Goal: Task Accomplishment & Management: Manage account settings

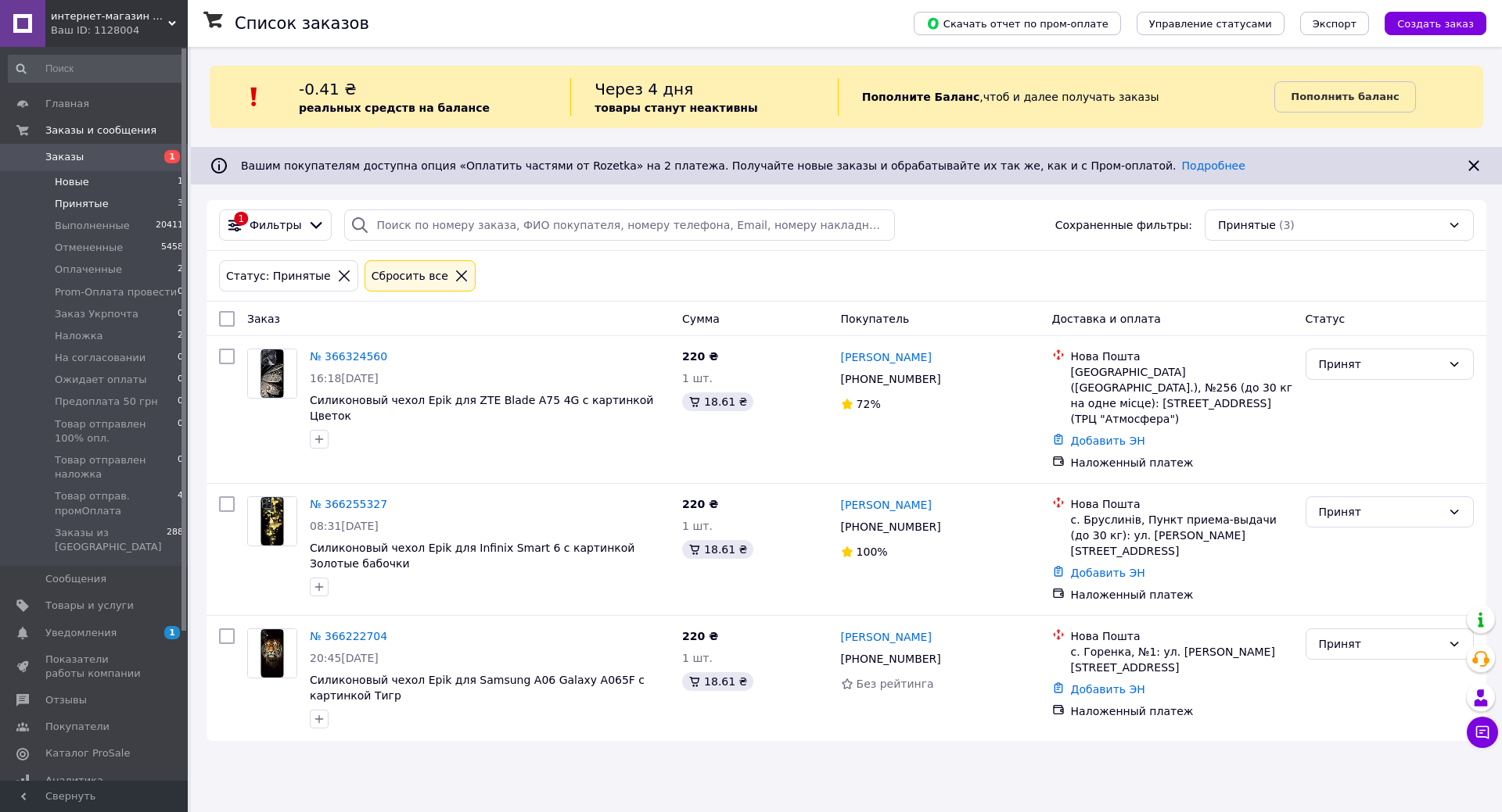
click at [91, 182] on li "Новые 1" at bounding box center [96, 182] width 193 height 22
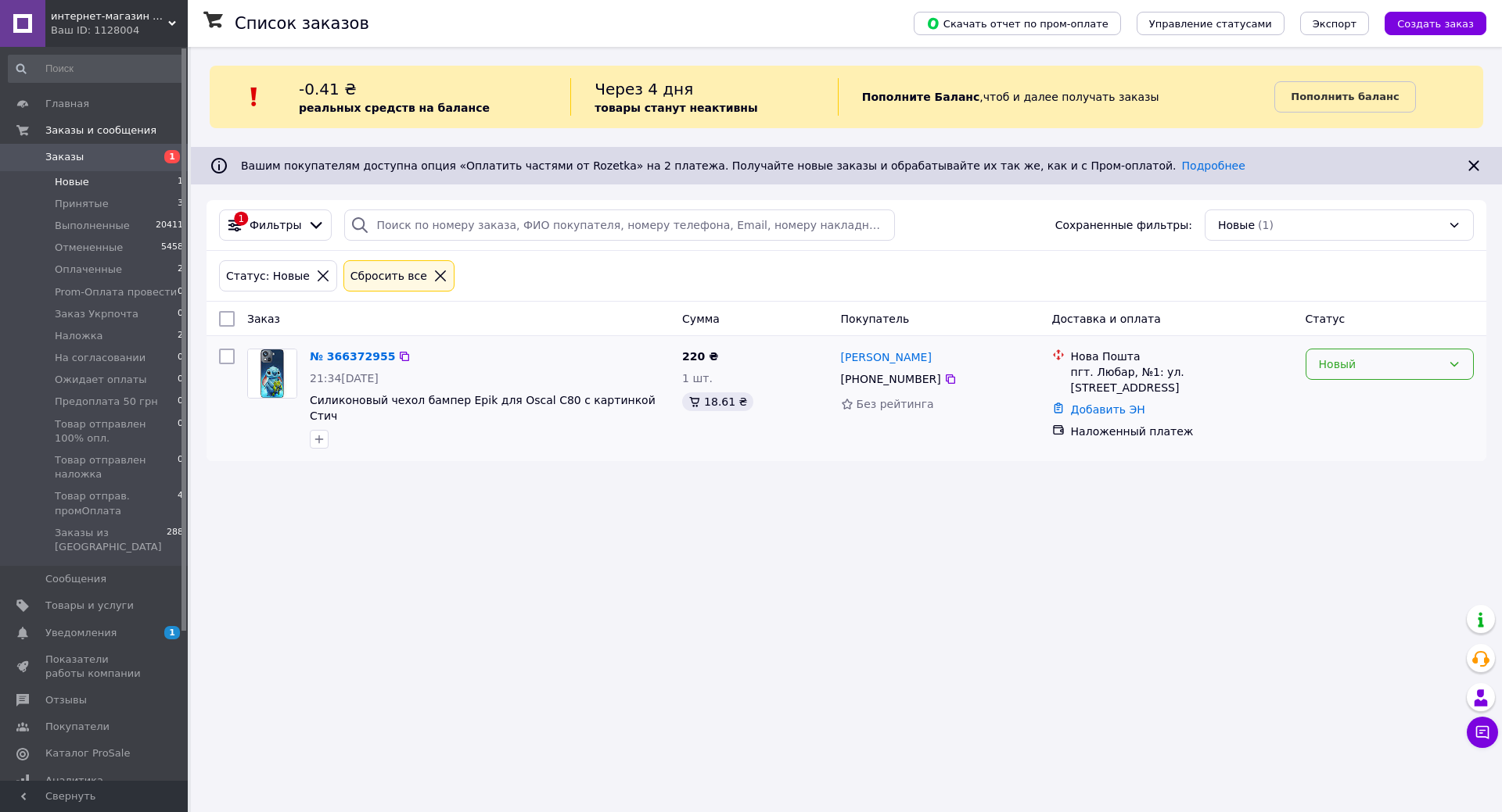
click at [1372, 368] on div "Новый" at bounding box center [1380, 364] width 123 height 17
click at [1345, 408] on li "Принят" at bounding box center [1389, 398] width 167 height 28
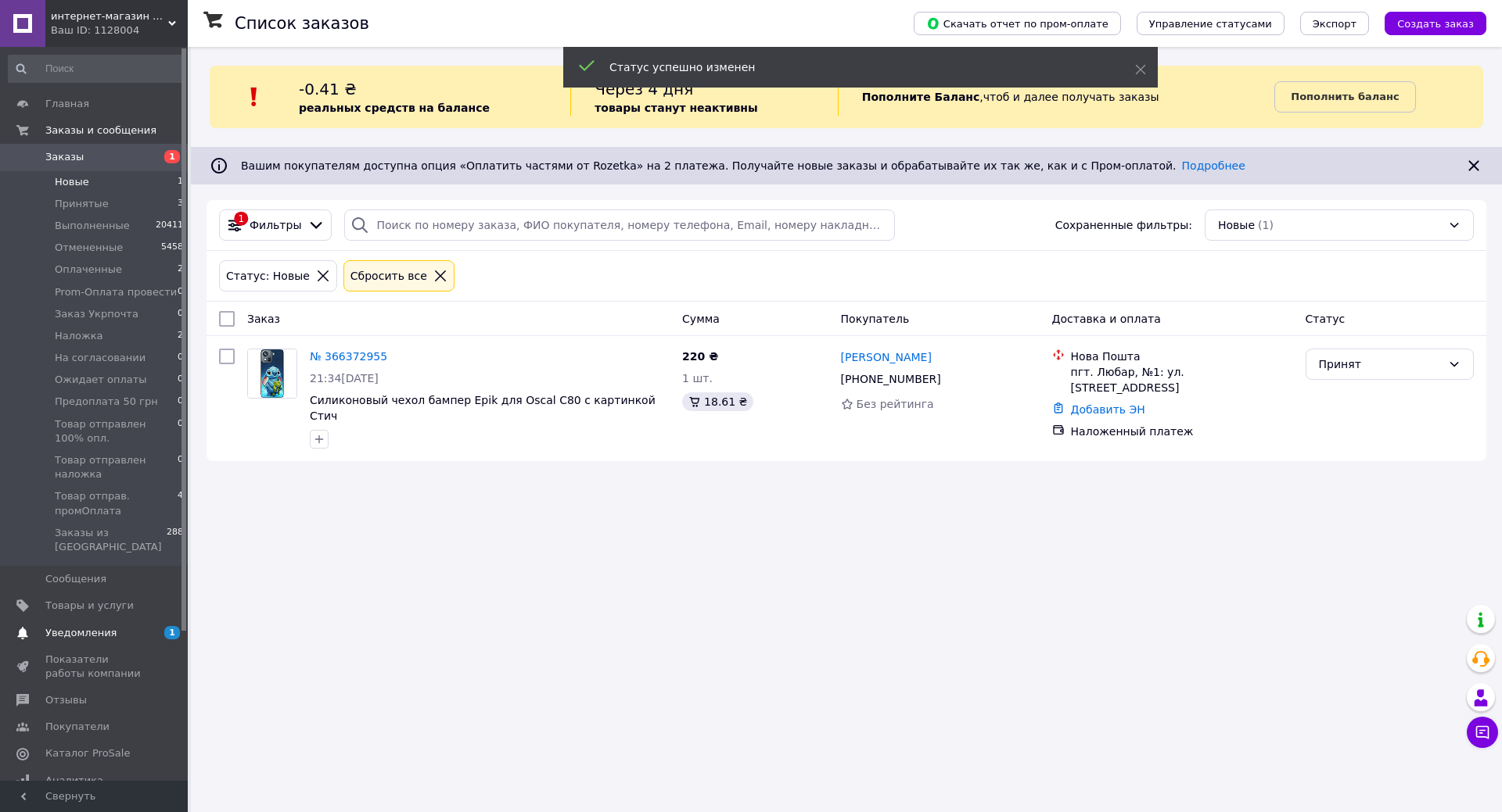
click at [107, 626] on span "Уведомления" at bounding box center [81, 633] width 71 height 14
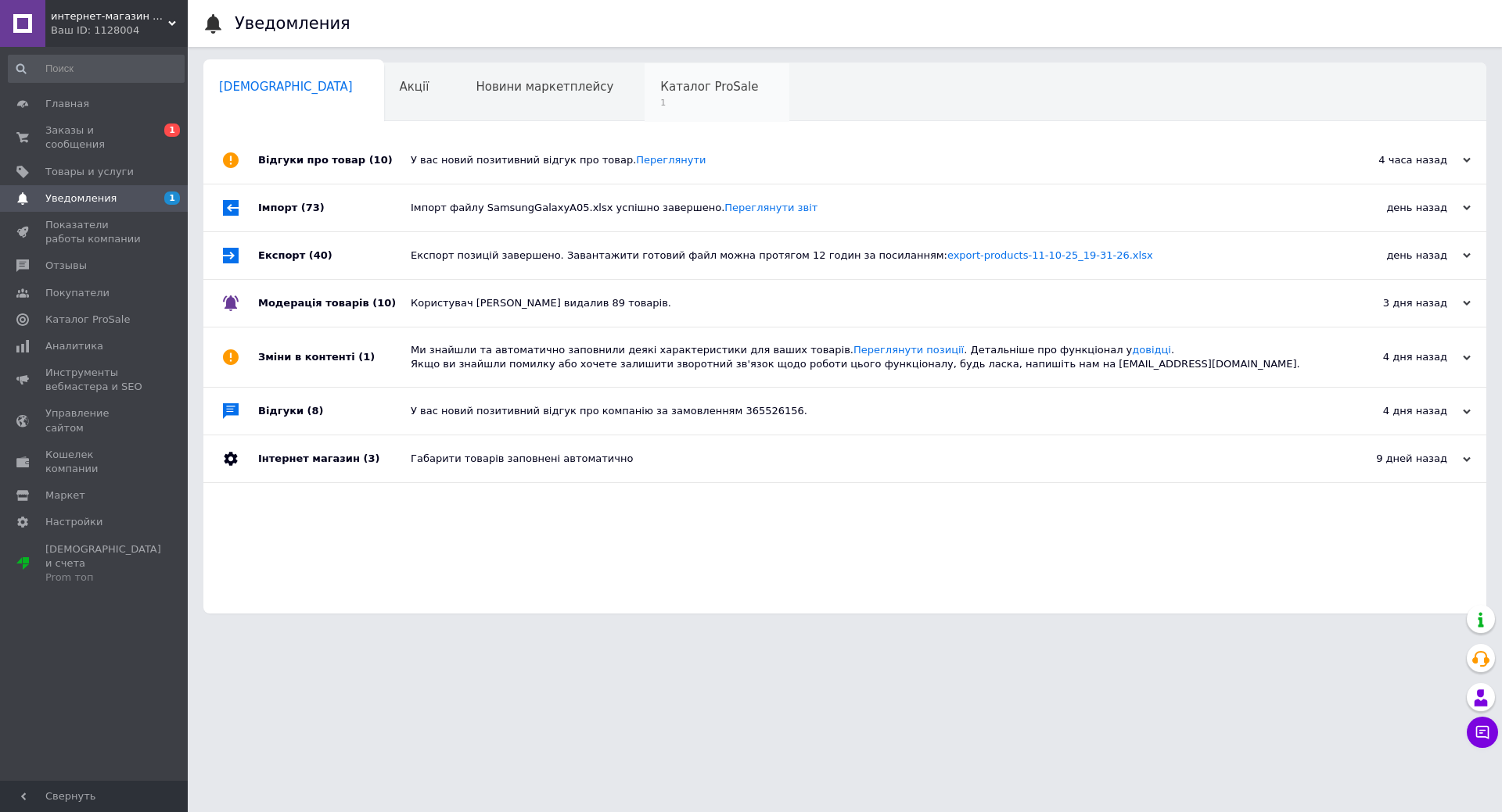
click at [660, 98] on span "1" at bounding box center [709, 103] width 98 height 12
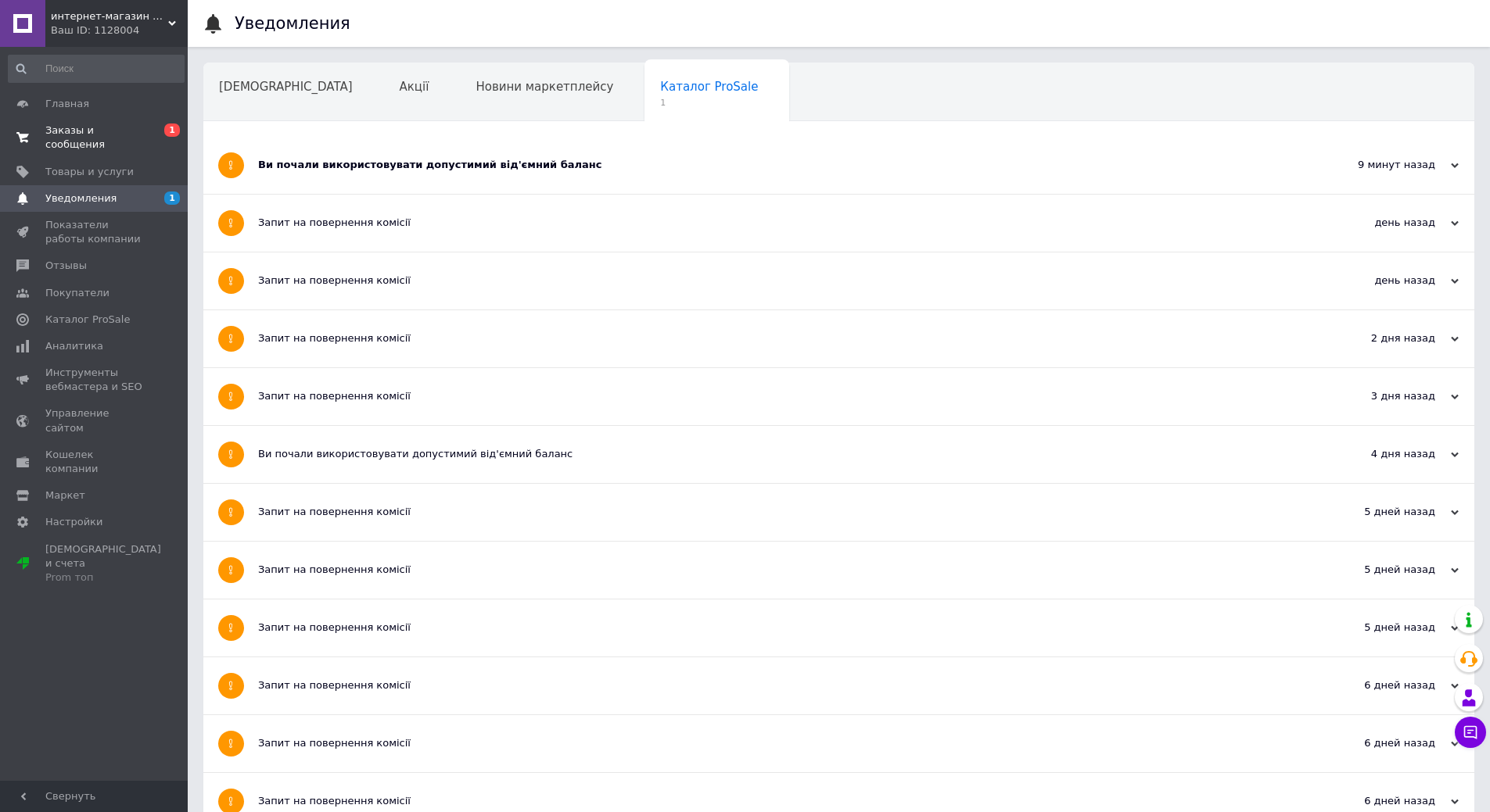
click at [96, 129] on span "Заказы и сообщения" at bounding box center [95, 137] width 100 height 28
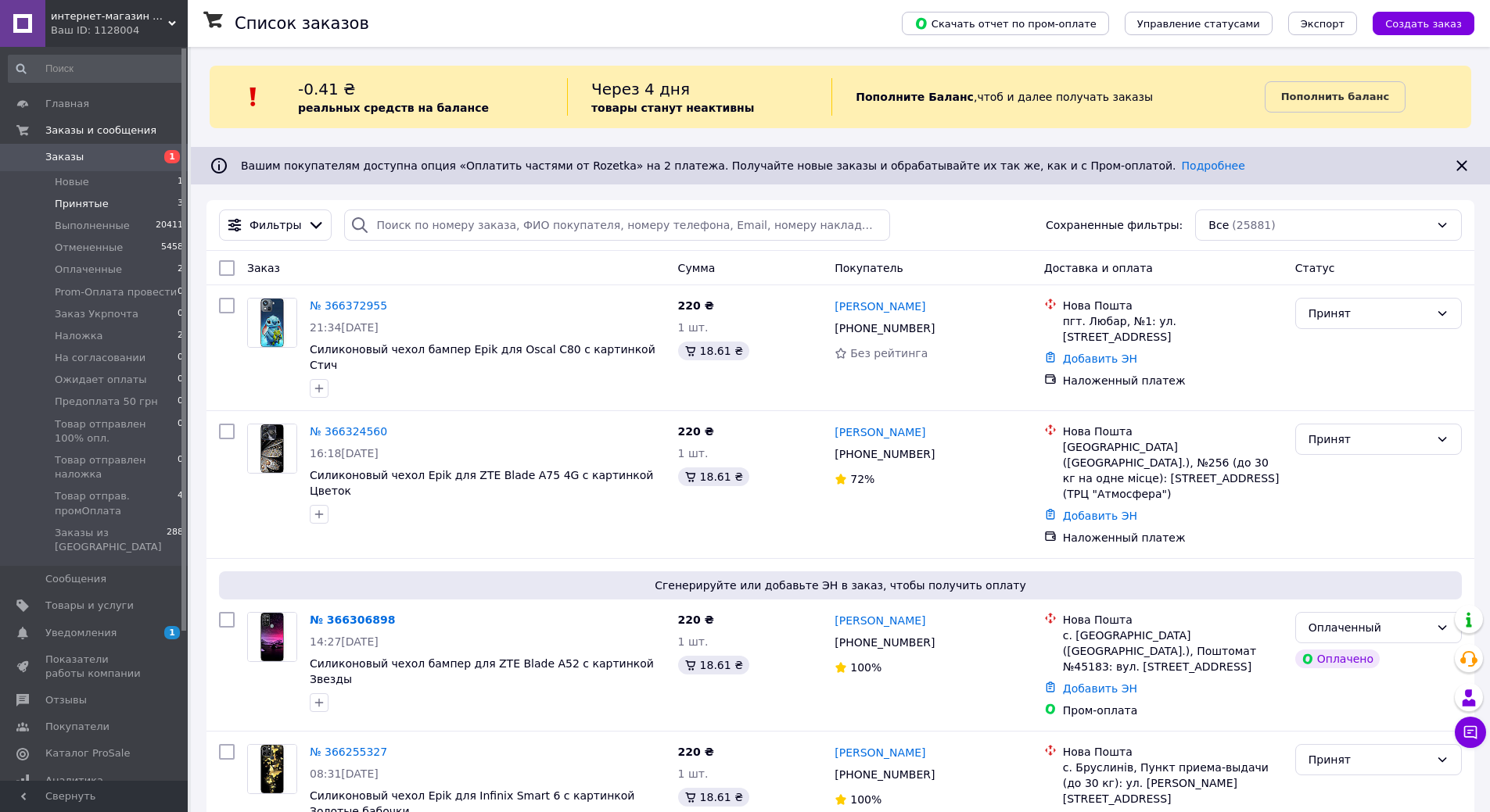
click at [77, 202] on span "Принятые" at bounding box center [81, 203] width 54 height 14
